Goal: Task Accomplishment & Management: Use online tool/utility

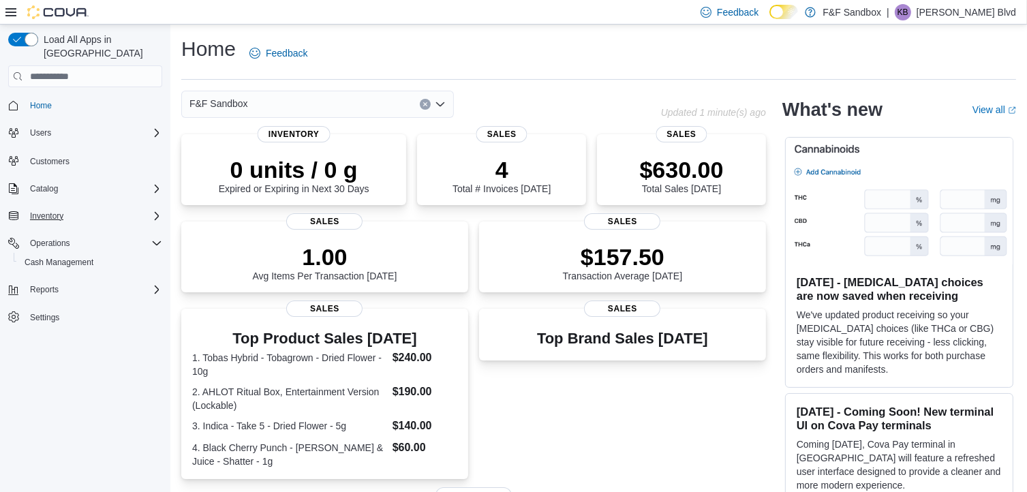
click at [153, 211] on icon "Complex example" at bounding box center [156, 216] width 11 height 11
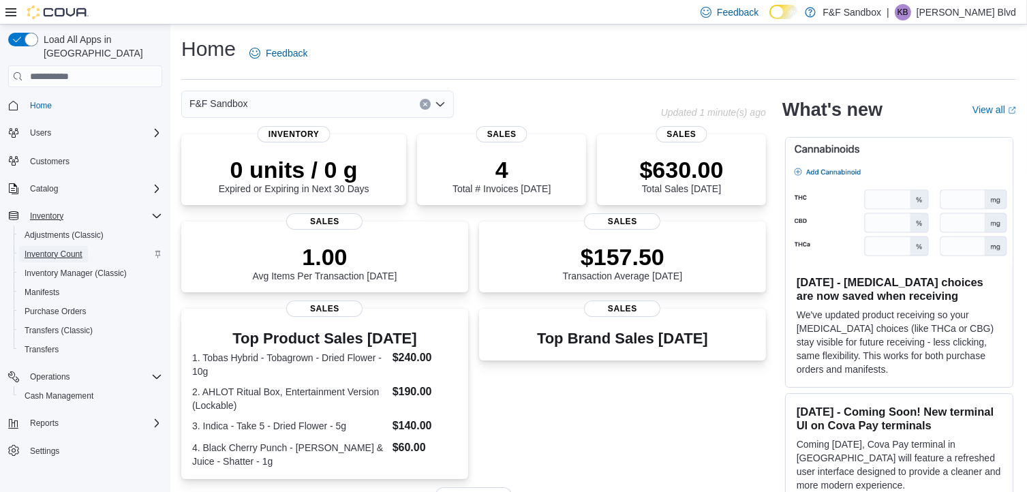
click at [67, 249] on span "Inventory Count" at bounding box center [54, 254] width 58 height 11
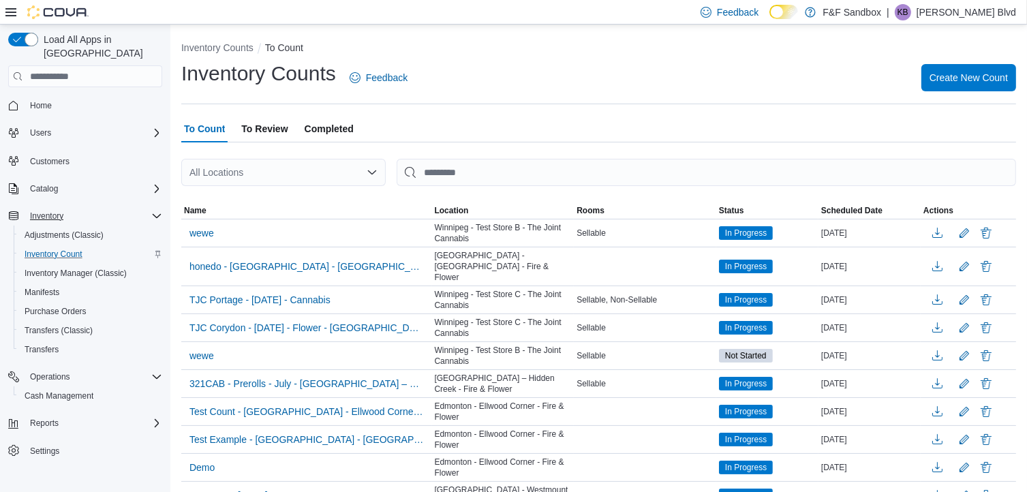
click at [367, 172] on icon "Open list of options" at bounding box center [372, 172] width 11 height 11
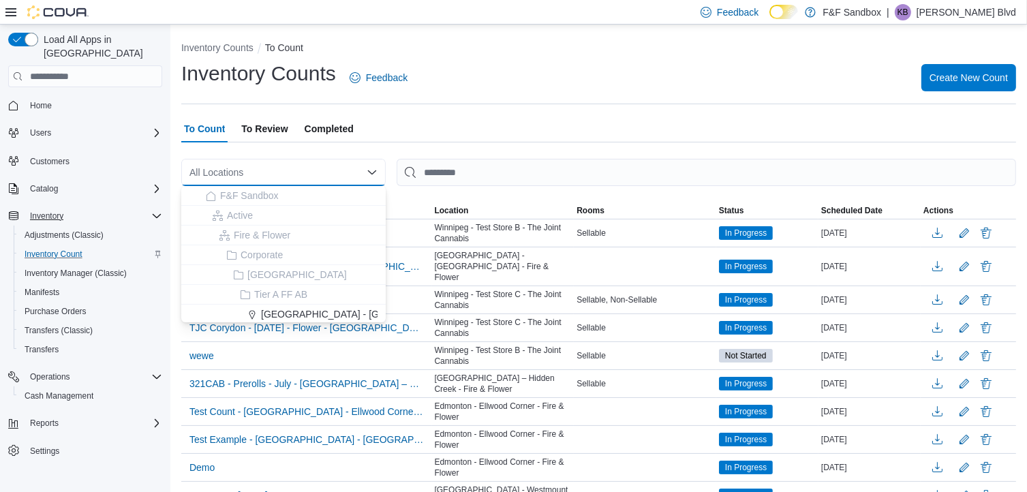
click at [499, 129] on div "To Count To Review Completed" at bounding box center [598, 128] width 835 height 27
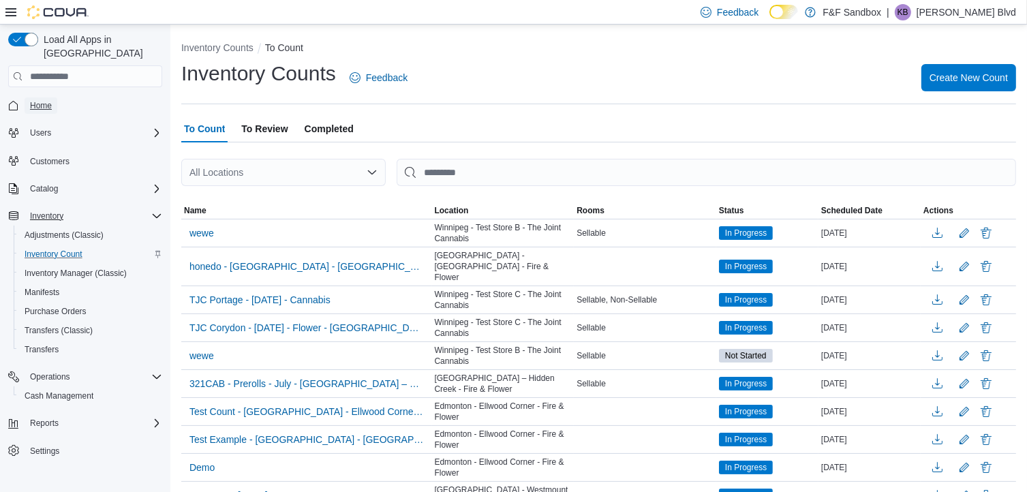
click at [51, 100] on span "Home" at bounding box center [41, 105] width 22 height 11
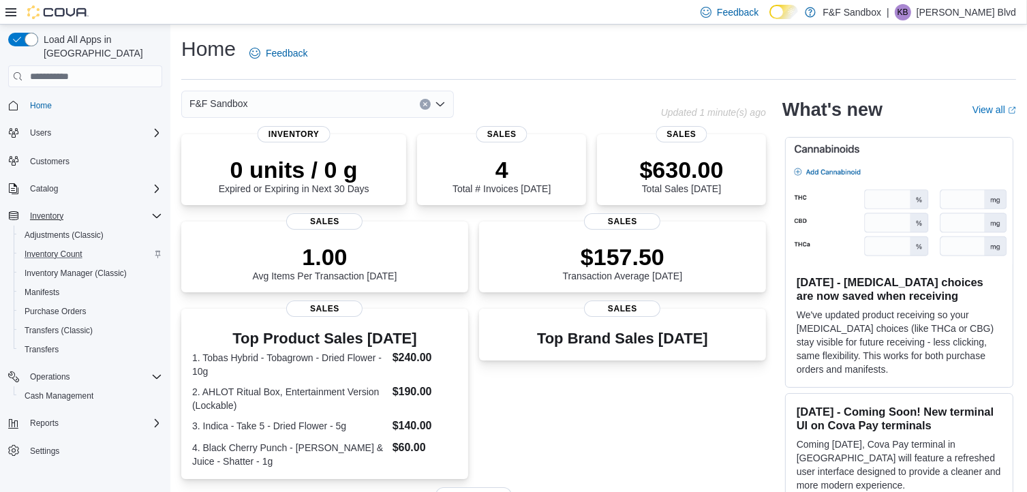
click at [151, 211] on icon "Complex example" at bounding box center [156, 216] width 11 height 11
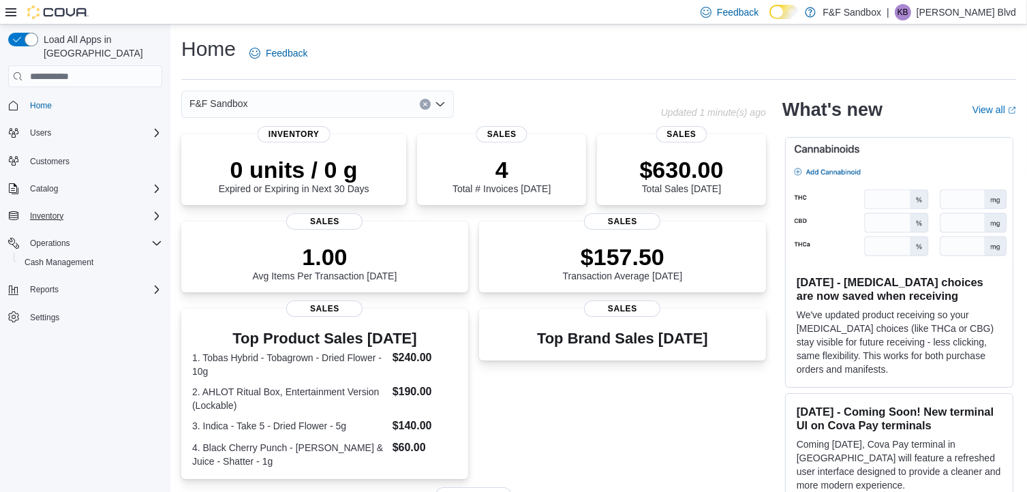
click at [154, 211] on icon "Complex example" at bounding box center [156, 216] width 11 height 11
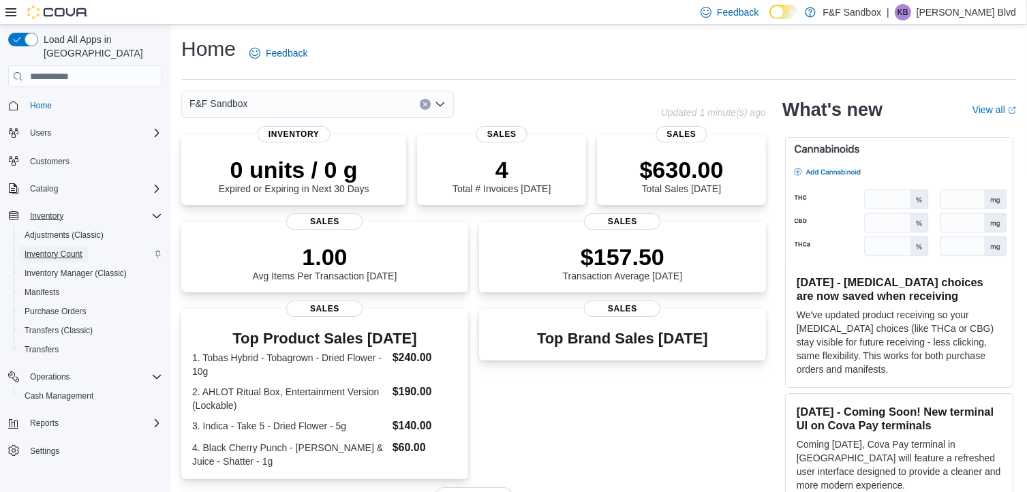
click at [56, 249] on span "Inventory Count" at bounding box center [54, 254] width 58 height 11
